Goal: Entertainment & Leisure: Consume media (video, audio)

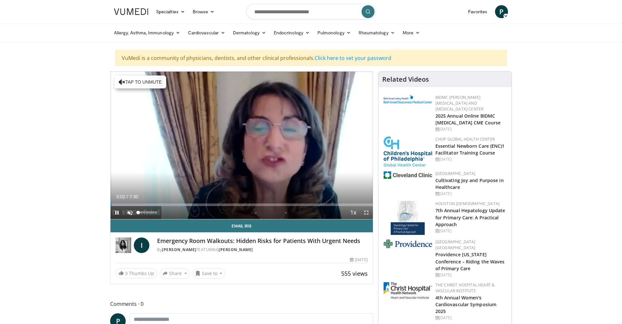
click at [129, 212] on span "Video Player" at bounding box center [129, 212] width 13 height 13
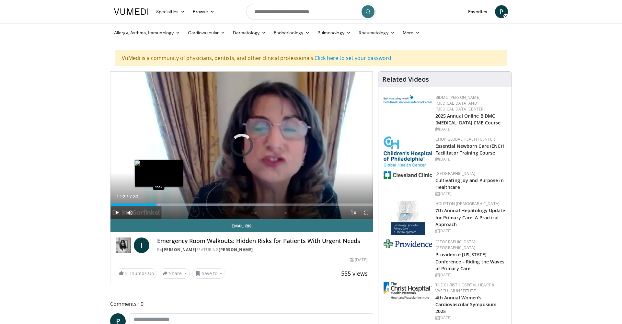
click at [159, 205] on div "Progress Bar" at bounding box center [159, 204] width 1 height 3
click at [167, 205] on div "Progress Bar" at bounding box center [167, 204] width 1 height 3
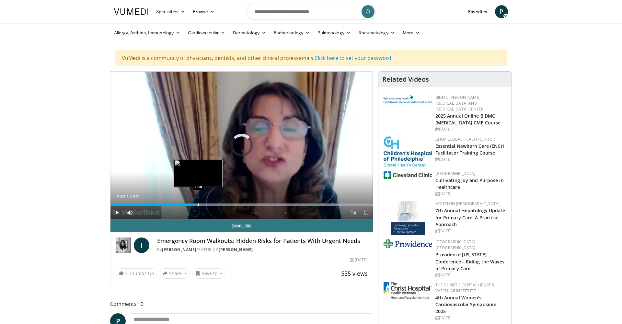
click at [198, 205] on div "Progress Bar" at bounding box center [198, 204] width 1 height 3
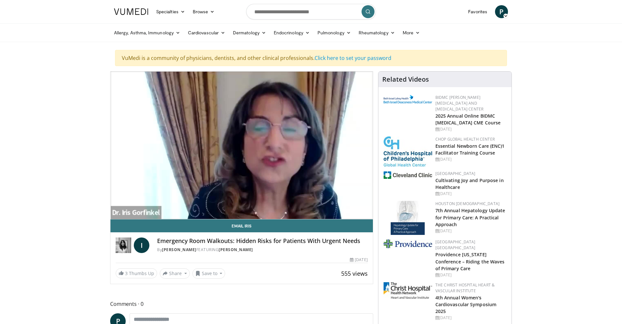
click at [203, 204] on video-js "**********" at bounding box center [241, 146] width 262 height 148
click at [206, 204] on video-js "**********" at bounding box center [241, 146] width 262 height 148
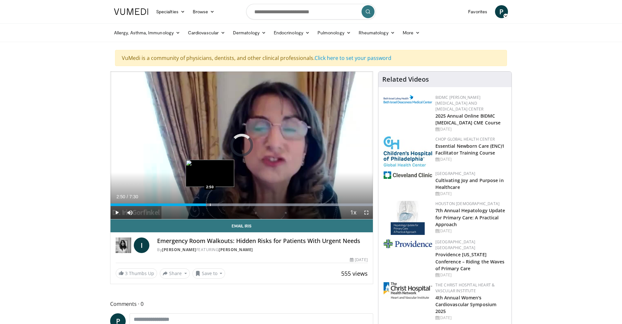
click at [210, 205] on div "Progress Bar" at bounding box center [210, 204] width 1 height 3
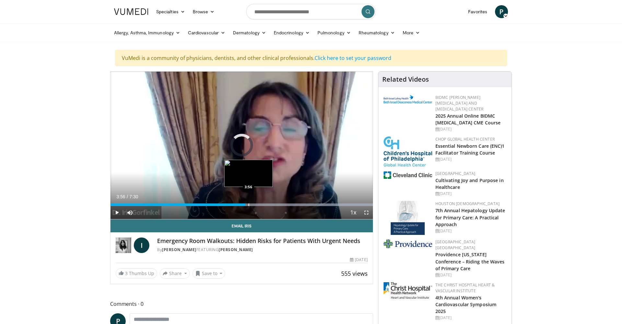
click at [248, 205] on div "Progress Bar" at bounding box center [248, 204] width 1 height 3
click at [255, 206] on div "Progress Bar" at bounding box center [255, 204] width 1 height 3
click at [260, 205] on div "Progress Bar" at bounding box center [260, 204] width 1 height 3
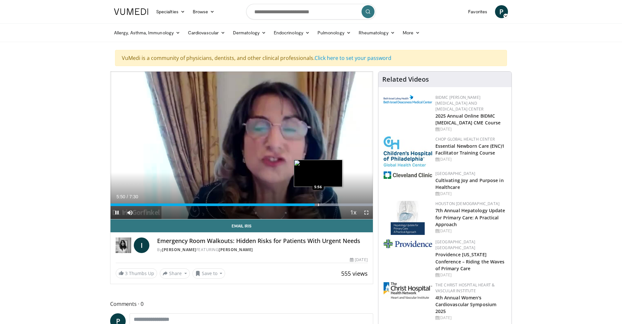
click at [318, 206] on div "Progress Bar" at bounding box center [318, 204] width 1 height 3
click at [331, 205] on div "Progress Bar" at bounding box center [330, 204] width 1 height 3
click at [338, 205] on div "Progress Bar" at bounding box center [338, 204] width 1 height 3
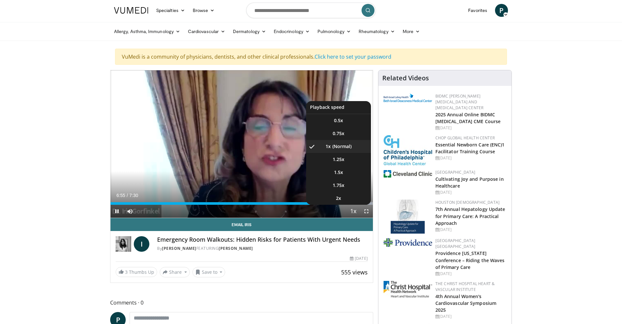
scroll to position [2, 0]
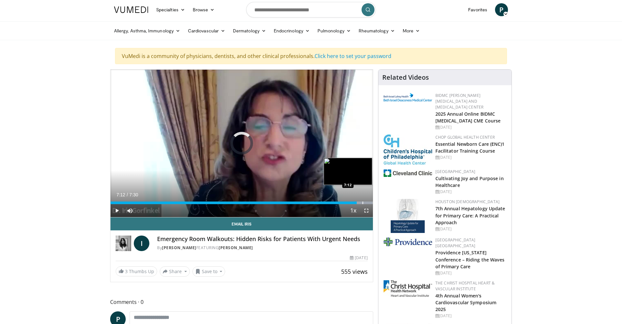
click at [362, 202] on div "Progress Bar" at bounding box center [362, 202] width 1 height 3
